Goal: Find contact information: Find contact information

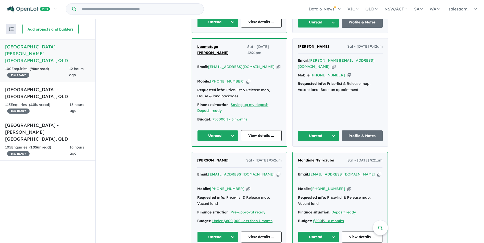
scroll to position [434, 0]
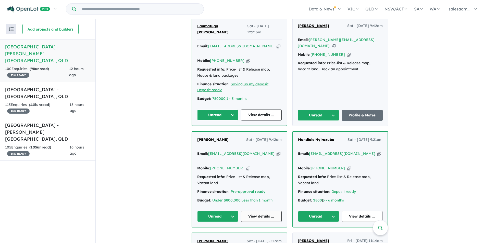
click at [265, 211] on link "View details ..." at bounding box center [261, 216] width 41 height 11
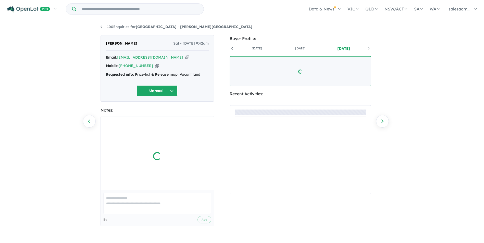
scroll to position [0, 38]
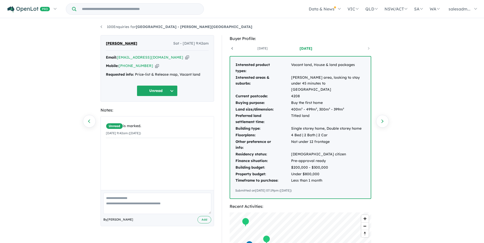
click at [185, 58] on icon "button" at bounding box center [187, 57] width 4 height 5
click at [155, 68] on icon "button" at bounding box center [157, 65] width 4 height 5
click at [175, 58] on div "Email: vanessa.glynn77@yahoo.com.au Copied!" at bounding box center [157, 58] width 103 height 6
click at [185, 58] on icon "button" at bounding box center [187, 57] width 4 height 5
drag, startPoint x: 206, startPoint y: 74, endPoint x: 135, endPoint y: 73, distance: 71.1
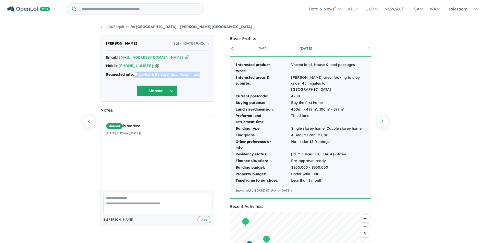
click at [135, 73] on div "Requested info: Price-list & Release map, Vacant land" at bounding box center [157, 75] width 103 height 6
copy div "Price-list & Release map, Vacant land"
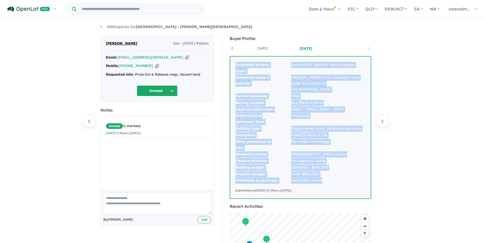
drag, startPoint x: 235, startPoint y: 63, endPoint x: 327, endPoint y: 174, distance: 143.8
click at [327, 174] on tbody "Interested product types: Vacant land, House & land packages Interested areas &…" at bounding box center [300, 123] width 130 height 122
copy tbody "Interested product types: Vacant land, House & land packages Interested areas &…"
click at [105, 27] on link "100 Enquiries for Stone Ridge Estate - Logan Reserve" at bounding box center [176, 26] width 152 height 5
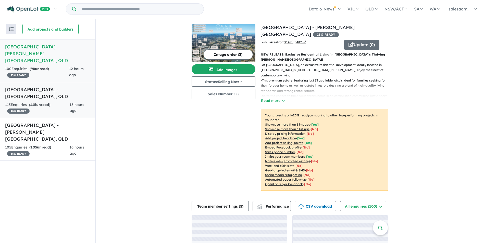
click at [15, 93] on link "Aviary Ridge Estate - Park Ridge , QLD 115 Enquir ies ( 115 unread) 15 % READY …" at bounding box center [47, 100] width 95 height 36
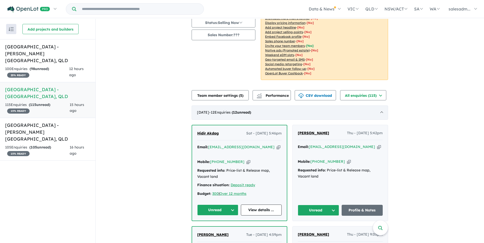
scroll to position [153, 0]
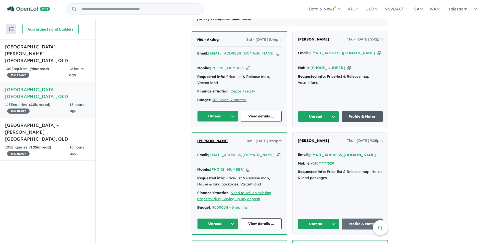
click at [361, 111] on link "Profile & Notes" at bounding box center [361, 116] width 41 height 11
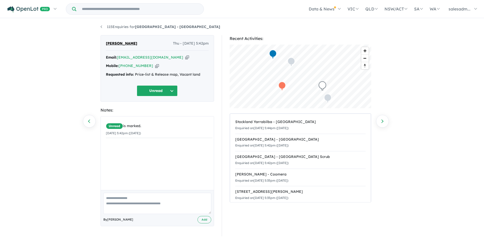
click at [185, 58] on icon "button" at bounding box center [187, 57] width 4 height 5
click at [155, 67] on icon "button" at bounding box center [157, 65] width 4 height 5
click at [185, 56] on icon "button" at bounding box center [187, 57] width 4 height 5
drag, startPoint x: 200, startPoint y: 77, endPoint x: 135, endPoint y: 75, distance: 64.5
click at [135, 75] on div "Requested info: Price-list & Release map, Vacant land" at bounding box center [157, 75] width 103 height 6
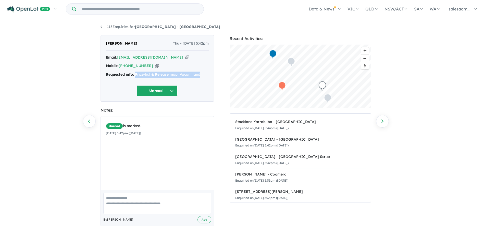
copy div "Price-list & Release map, Vacant land"
click at [134, 26] on link "115 Enquiries for Aviary Ridge Estate - Park Ridge" at bounding box center [160, 26] width 120 height 5
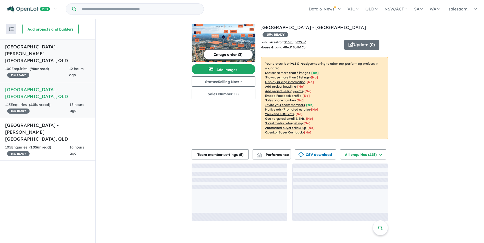
click at [40, 67] on div "100 Enquir ies ( 98 unread) 25 % READY" at bounding box center [37, 72] width 64 height 12
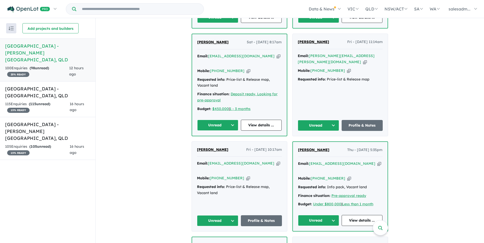
scroll to position [639, 0]
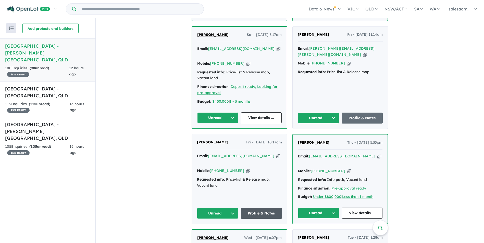
click at [265, 208] on link "Profile & Notes" at bounding box center [261, 213] width 41 height 11
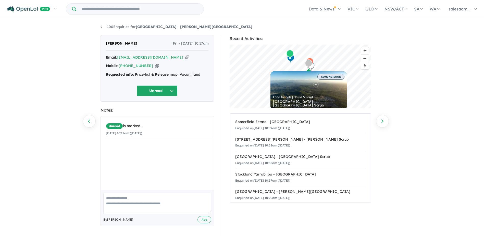
click at [185, 58] on icon "button" at bounding box center [187, 57] width 4 height 5
click at [149, 65] on div "Mobile: +61 414 050 008 Copied!" at bounding box center [157, 66] width 103 height 6
click at [155, 65] on icon "button" at bounding box center [157, 65] width 4 height 5
click at [185, 58] on icon "button" at bounding box center [187, 57] width 4 height 5
